Goal: Find specific page/section: Find specific page/section

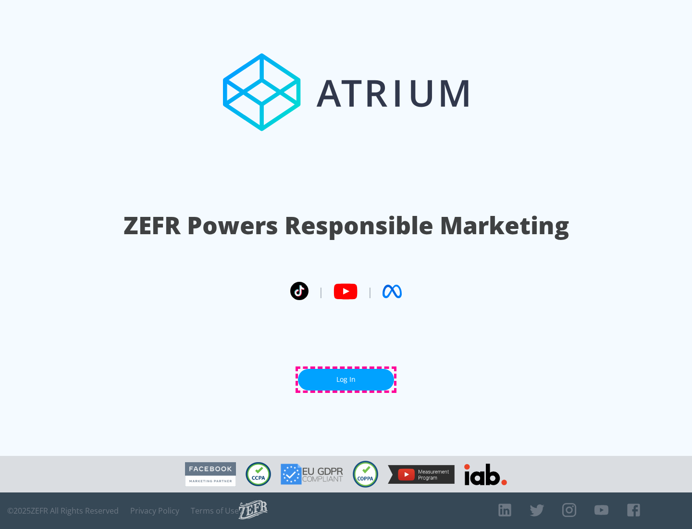
click at [346, 379] on link "Log In" at bounding box center [346, 380] width 96 height 22
